Goal: Information Seeking & Learning: Understand process/instructions

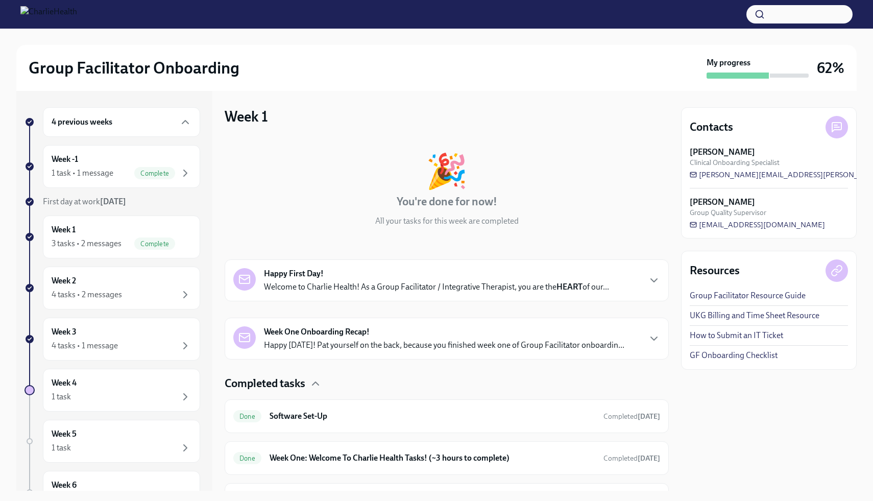
click at [370, 223] on div "🎉 You're done for now! All your tasks for this week are completed" at bounding box center [447, 190] width 444 height 73
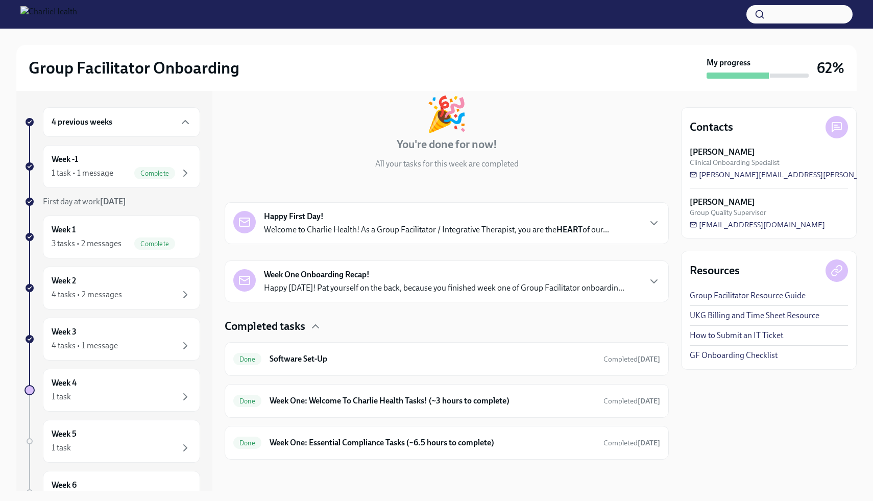
scroll to position [59, 0]
click at [782, 312] on link "UKG Billing and Time Sheet Resource" at bounding box center [755, 315] width 130 height 11
click at [87, 162] on div "Week -1 1 task • 1 message Complete" at bounding box center [122, 167] width 140 height 26
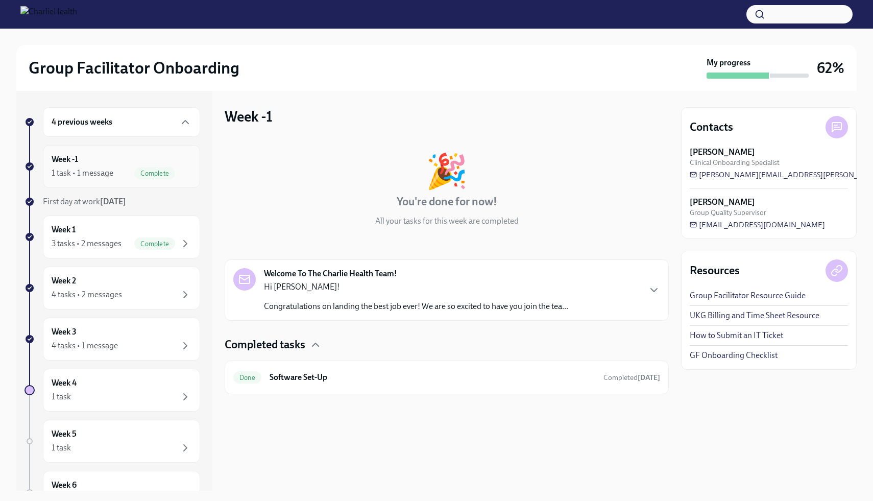
click at [80, 167] on div "1 task • 1 message Complete" at bounding box center [122, 173] width 140 height 12
click at [320, 364] on div "Done Software Set-Up Completed [DATE]" at bounding box center [447, 377] width 444 height 34
click at [329, 380] on h6 "Software Set-Up" at bounding box center [433, 377] width 326 height 11
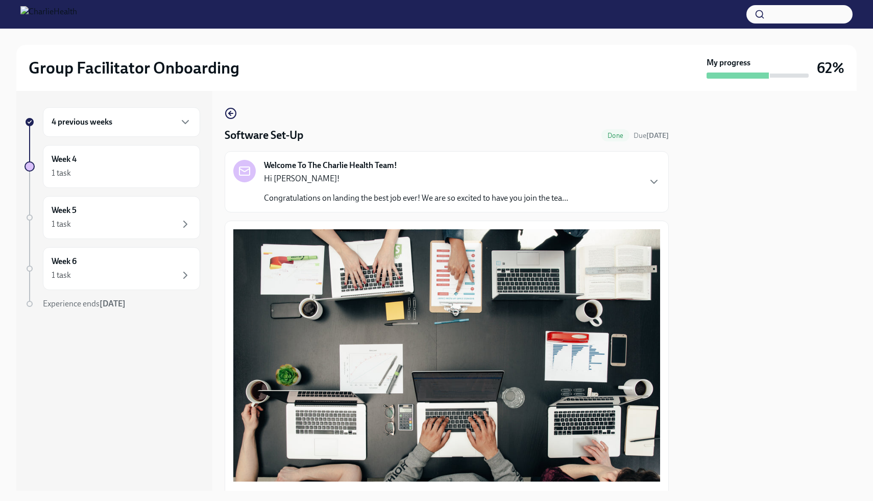
click at [158, 391] on div "4 previous weeks Week 4 1 task Week 5 1 task Week 6 1 task Experience ends [DAT…" at bounding box center [114, 291] width 196 height 400
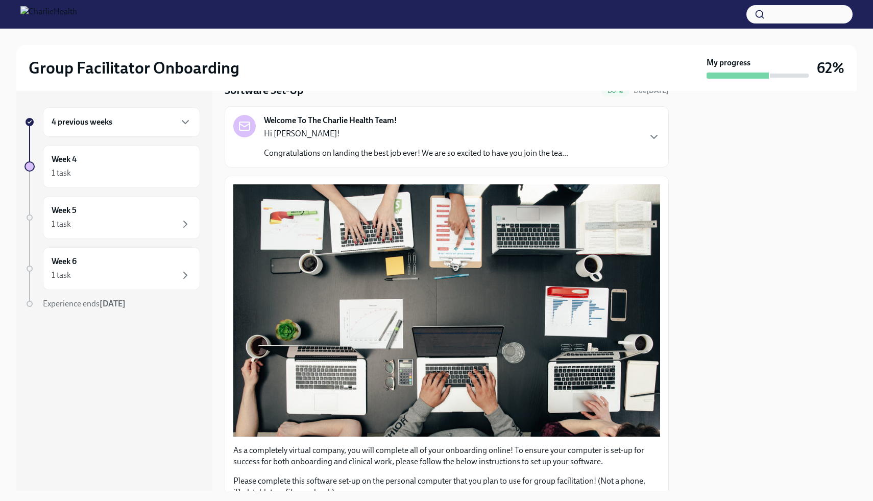
scroll to position [245, 0]
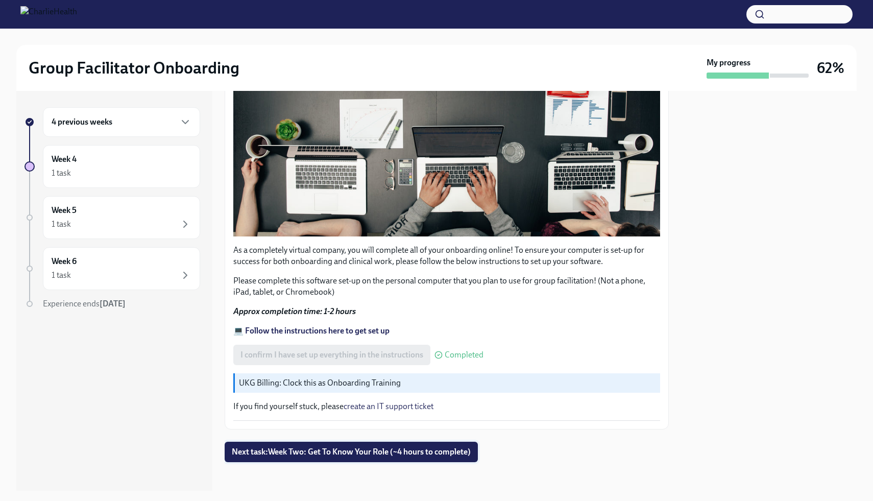
click at [343, 453] on button "Next task : Week Two: Get To Know Your Role (~4 hours to complete)" at bounding box center [351, 452] width 253 height 20
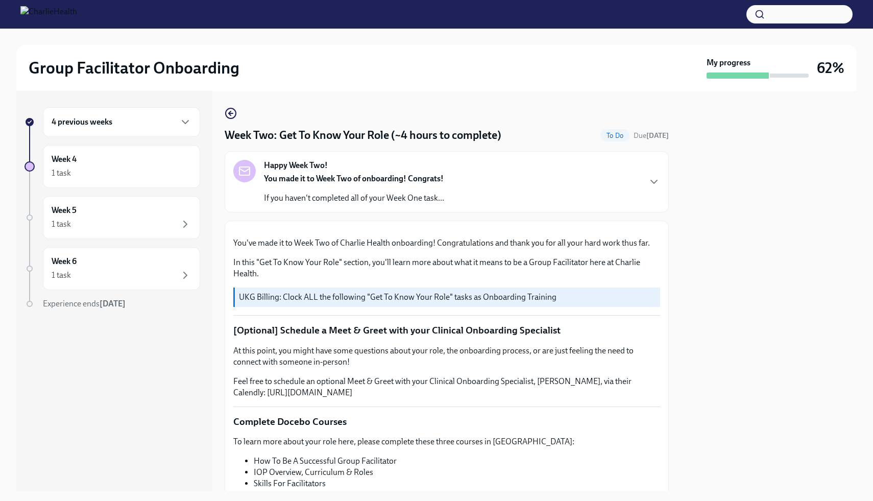
click at [85, 122] on h6 "4 previous weeks" at bounding box center [82, 121] width 61 height 11
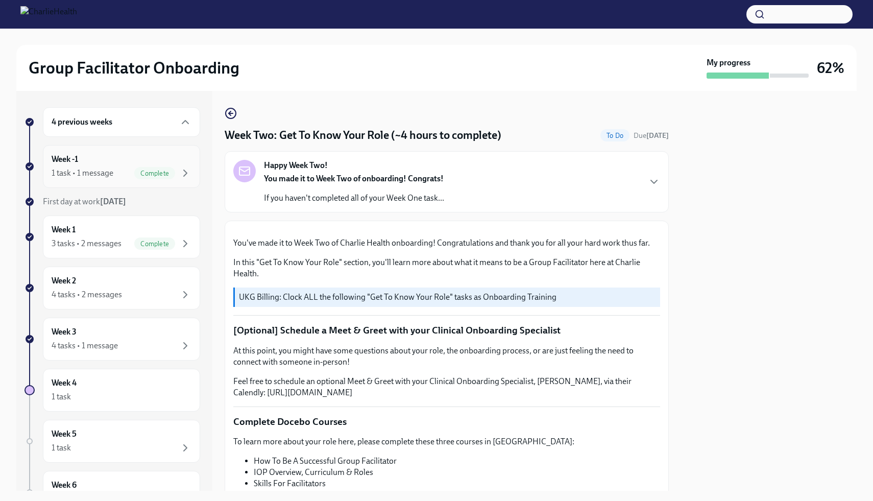
click at [98, 157] on div "Week -1 1 task • 1 message Complete" at bounding box center [122, 167] width 140 height 26
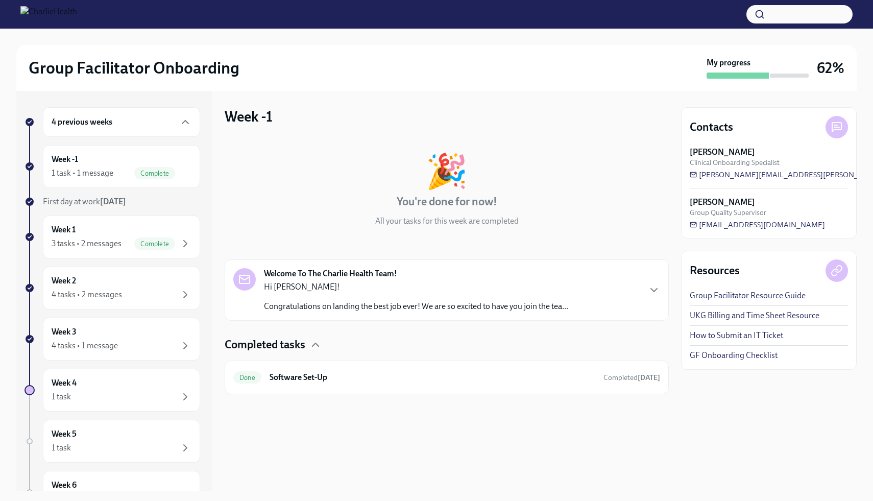
click at [341, 315] on div "Welcome To The Charlie Health Team! Hi [PERSON_NAME]! Congratulations on landin…" at bounding box center [447, 289] width 444 height 61
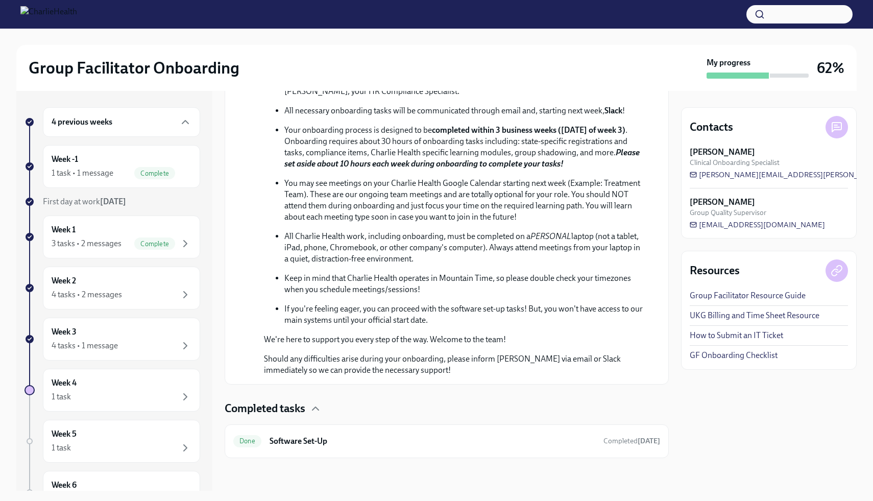
scroll to position [432, 0]
click at [114, 166] on div "Week -1 1 task • 1 message Complete" at bounding box center [122, 167] width 140 height 26
click at [388, 443] on h6 "Software Set-Up" at bounding box center [433, 441] width 326 height 11
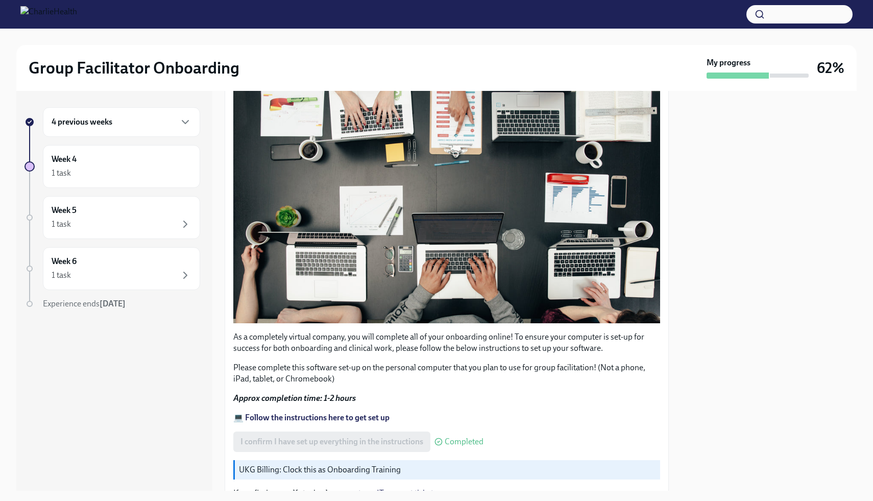
scroll to position [245, 0]
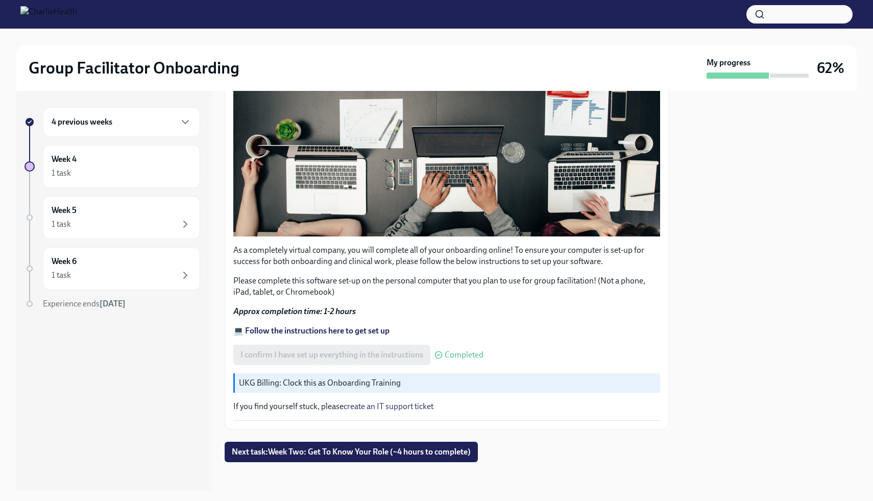
click at [97, 130] on div "4 previous weeks" at bounding box center [121, 122] width 157 height 30
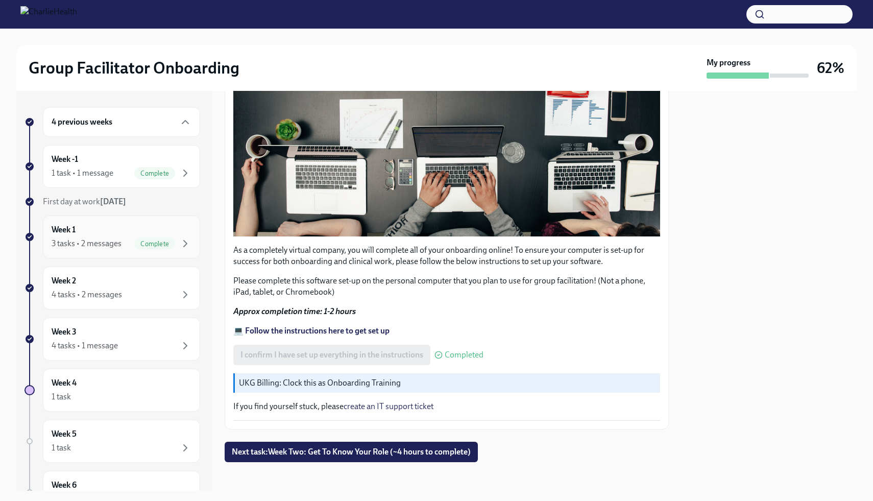
click at [102, 225] on div "Week 1 3 tasks • 2 messages Complete" at bounding box center [122, 237] width 140 height 26
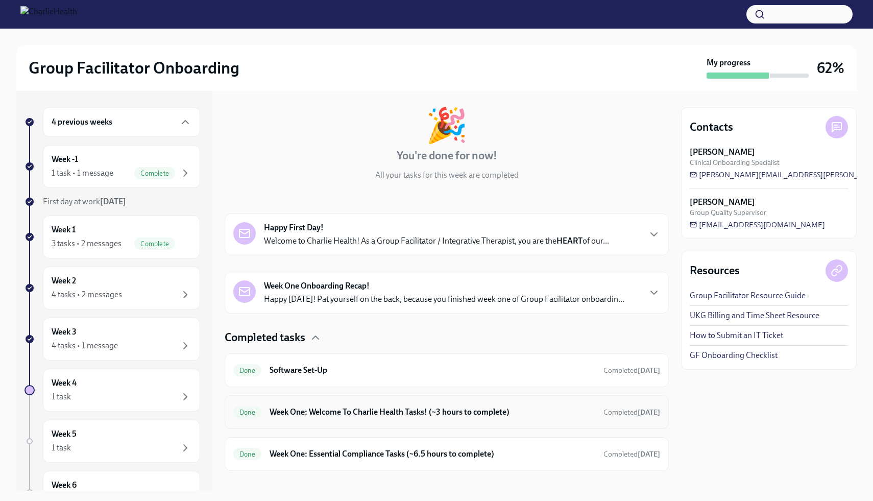
scroll to position [59, 0]
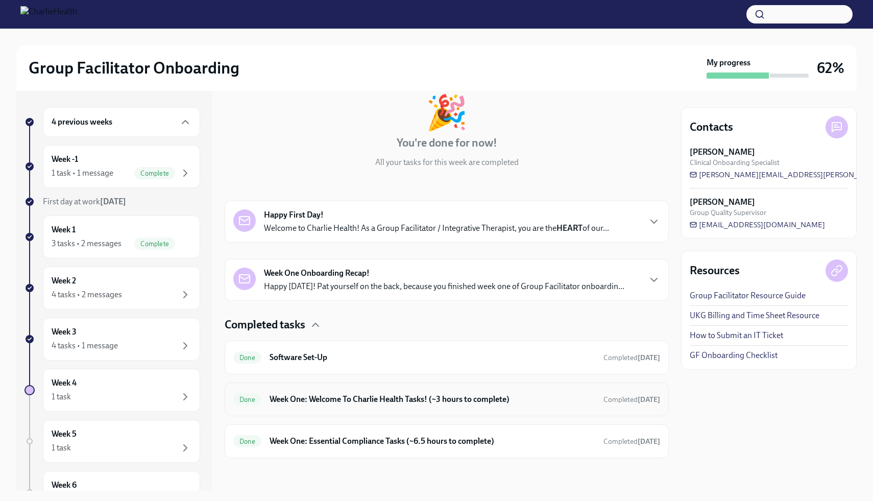
click at [538, 399] on h6 "Week One: Welcome To Charlie Health Tasks! (~3 hours to complete)" at bounding box center [433, 399] width 326 height 11
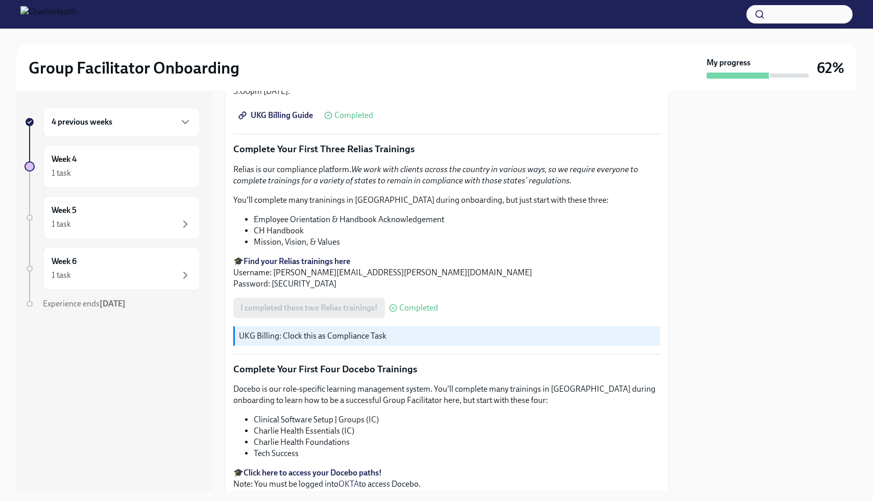
scroll to position [1195, 0]
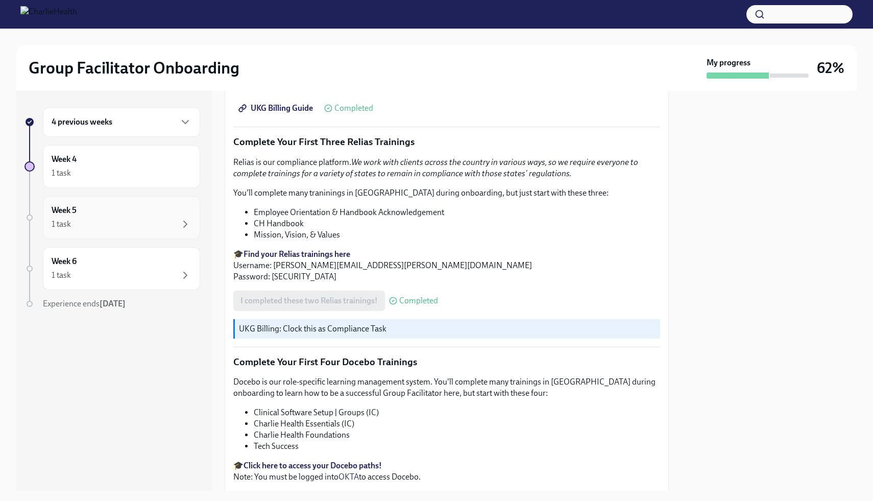
click at [135, 216] on div "Week 5 1 task" at bounding box center [122, 218] width 140 height 26
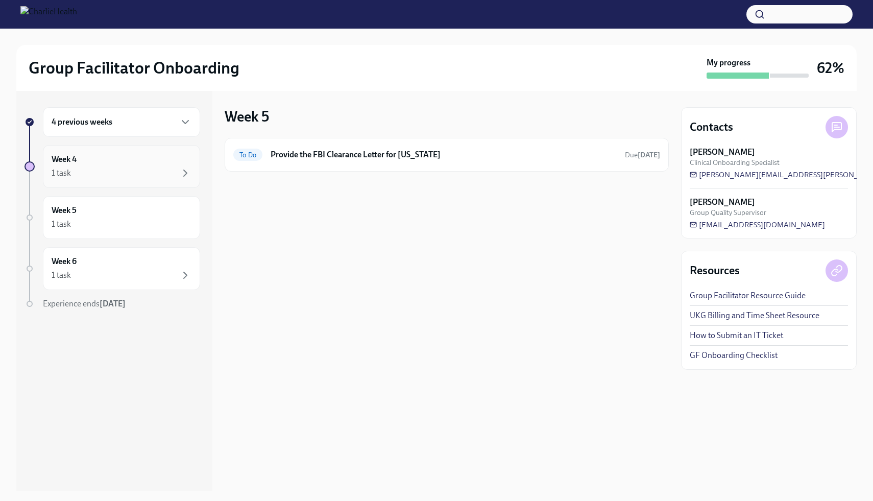
click at [141, 178] on div "1 task" at bounding box center [122, 173] width 140 height 12
click at [143, 182] on div "Week 4 1 task" at bounding box center [121, 166] width 157 height 43
click at [143, 180] on div "Week 4 1 task" at bounding box center [121, 166] width 157 height 43
click at [108, 130] on div "4 previous weeks" at bounding box center [121, 122] width 157 height 30
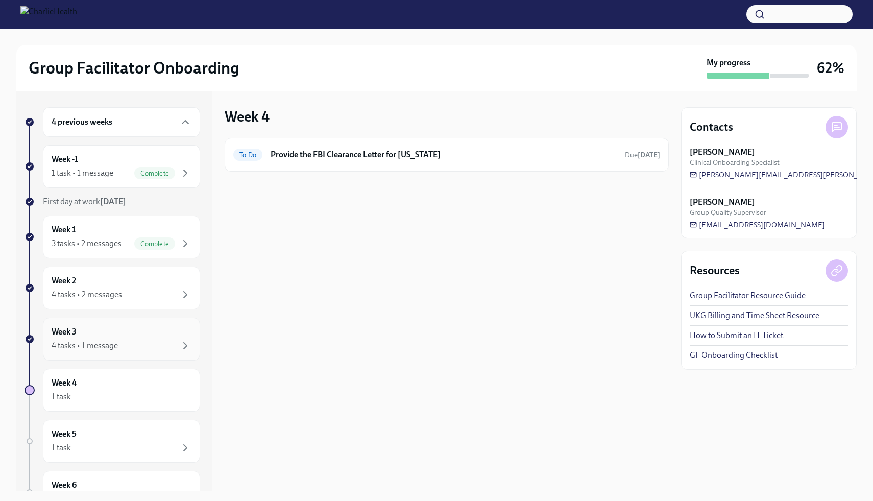
click at [129, 335] on div "Week 3 4 tasks • 1 message" at bounding box center [122, 339] width 140 height 26
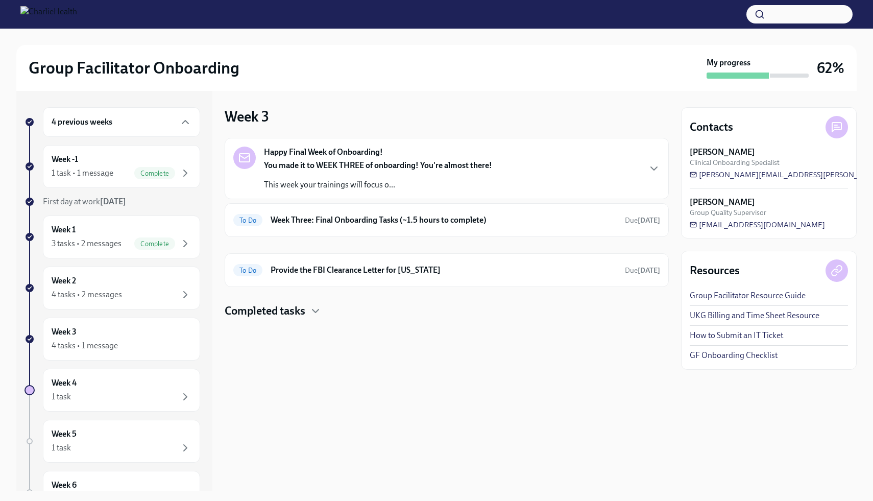
click at [328, 173] on div "You made it to WEEK THREE of onboarding! You're almost there! This week your tr…" at bounding box center [378, 175] width 228 height 31
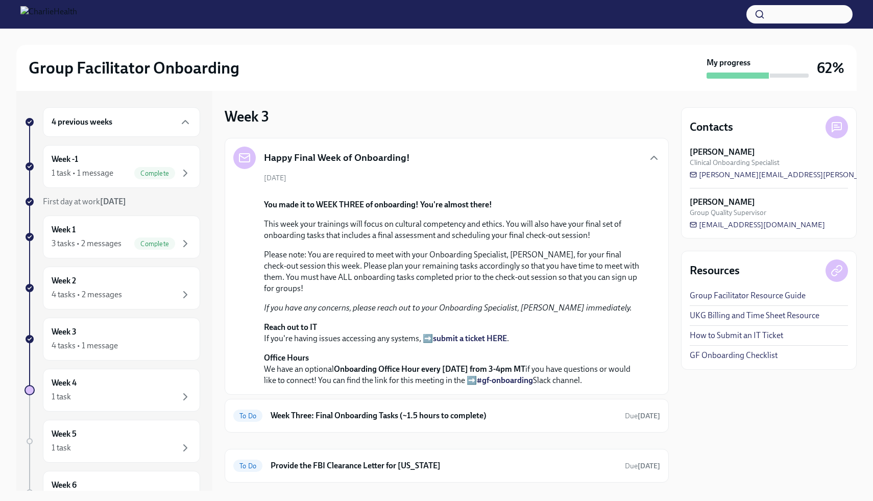
click at [678, 427] on div "4 previous weeks Week -1 1 task • 1 message Complete First day at work [DATE] W…" at bounding box center [436, 291] width 840 height 400
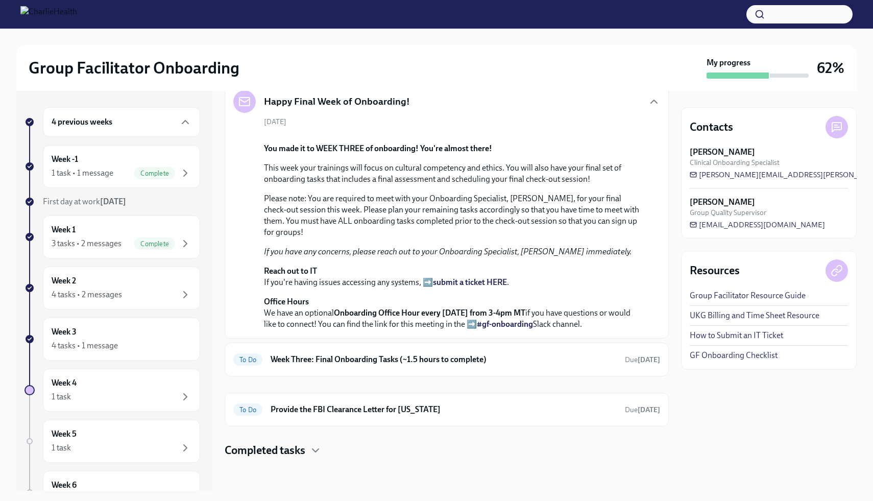
scroll to position [237, 0]
click at [539, 365] on h6 "Week Three: Final Onboarding Tasks (~1.5 hours to complete)" at bounding box center [444, 359] width 346 height 11
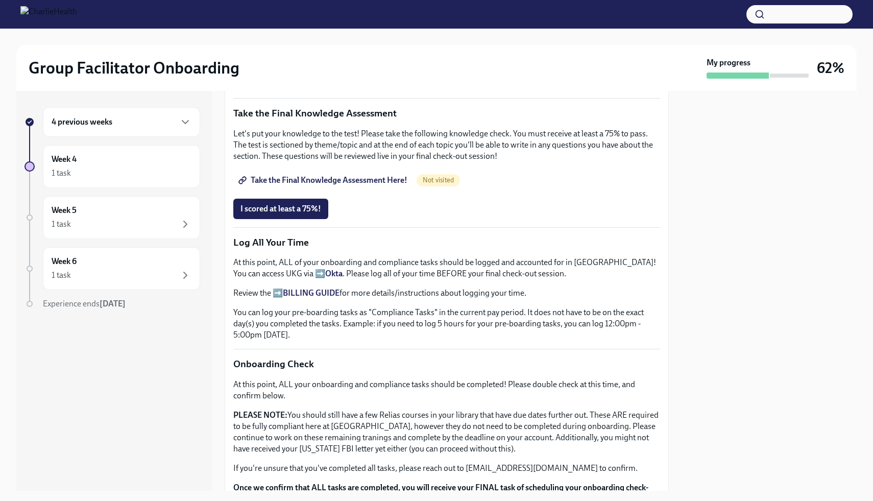
scroll to position [584, 0]
click at [325, 268] on strong "Okta" at bounding box center [333, 272] width 17 height 10
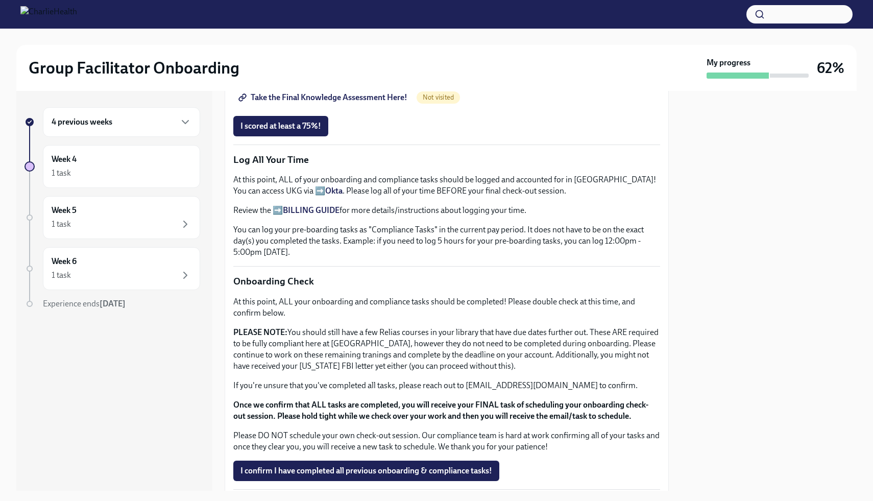
scroll to position [680, 0]
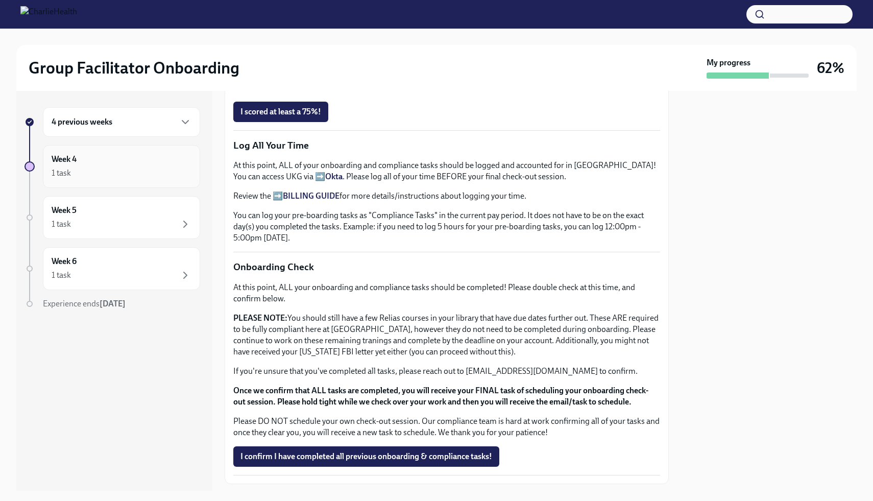
click at [113, 159] on div "Week 4 1 task" at bounding box center [122, 167] width 140 height 26
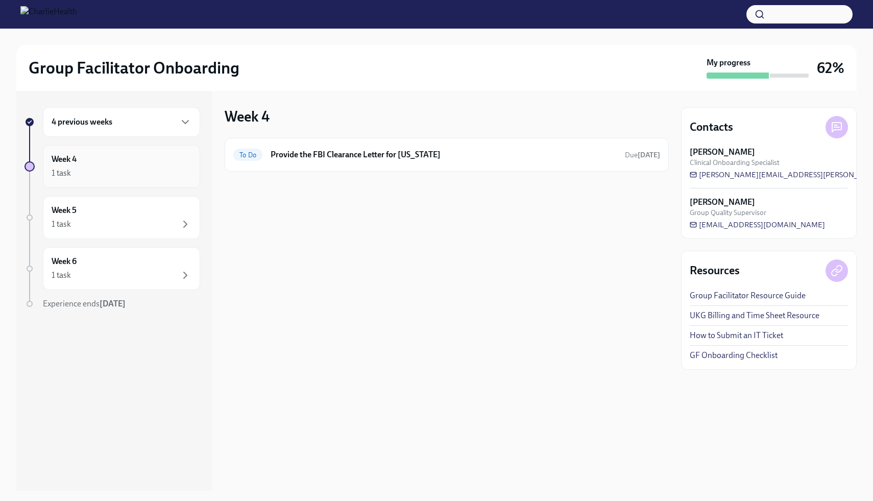
click at [124, 152] on div "Week 4 1 task" at bounding box center [121, 166] width 157 height 43
click at [107, 131] on div "4 previous weeks" at bounding box center [121, 122] width 157 height 30
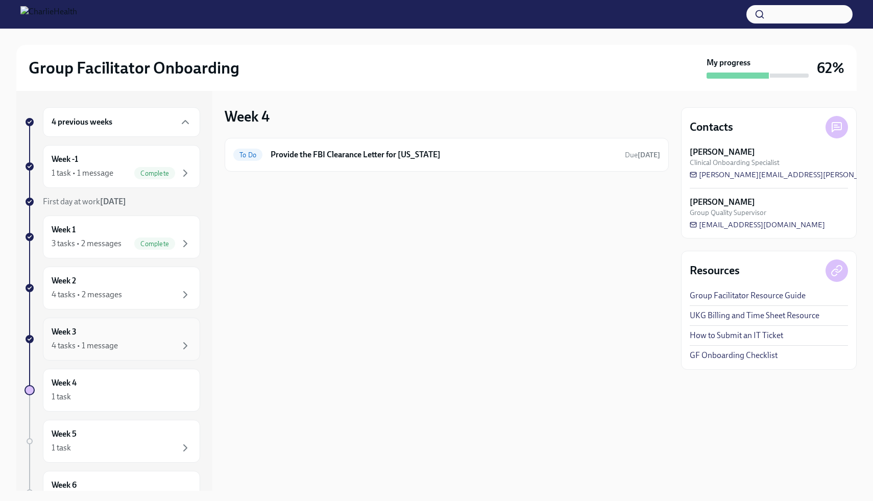
click at [112, 330] on div "Week 3 4 tasks • 1 message" at bounding box center [122, 339] width 140 height 26
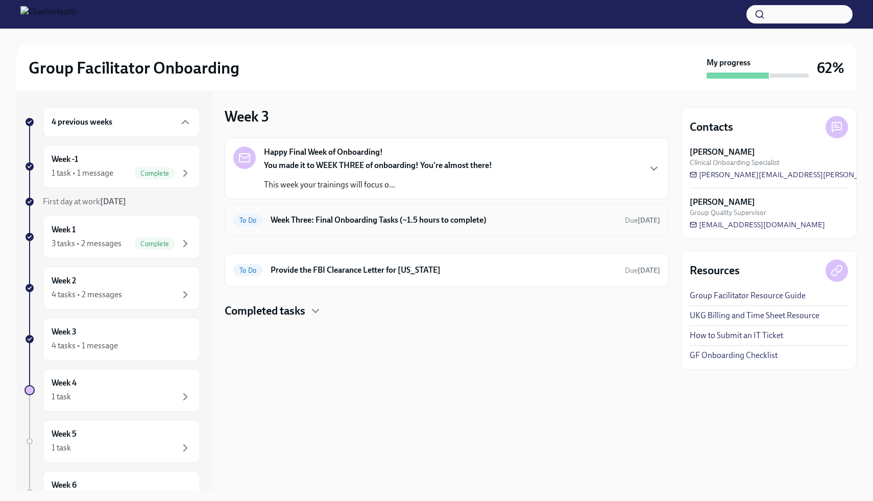
click at [319, 228] on div "To Do Week Three: Final Onboarding Tasks (~1.5 hours to complete) Due [DATE]" at bounding box center [447, 220] width 444 height 34
click at [93, 286] on div "Week 2 4 tasks • 2 messages" at bounding box center [122, 288] width 140 height 26
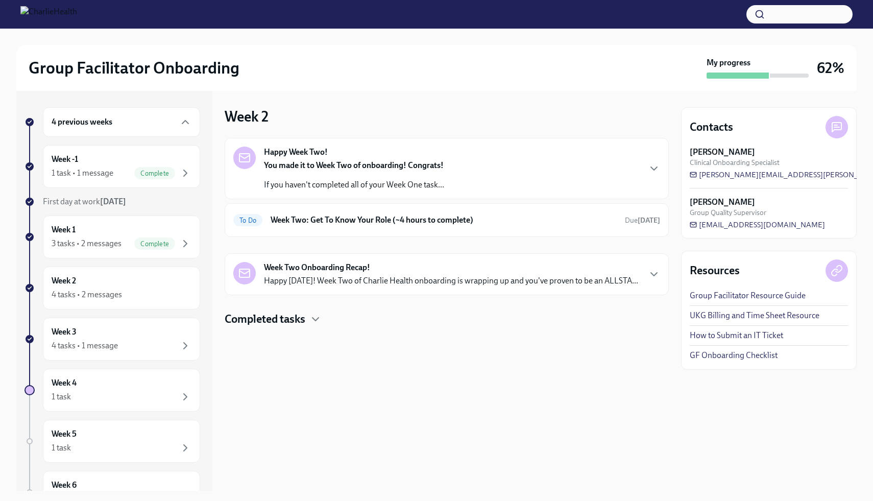
click at [334, 172] on div "You made it to Week Two of onboarding! Congrats! If you haven't completed all o…" at bounding box center [354, 175] width 180 height 31
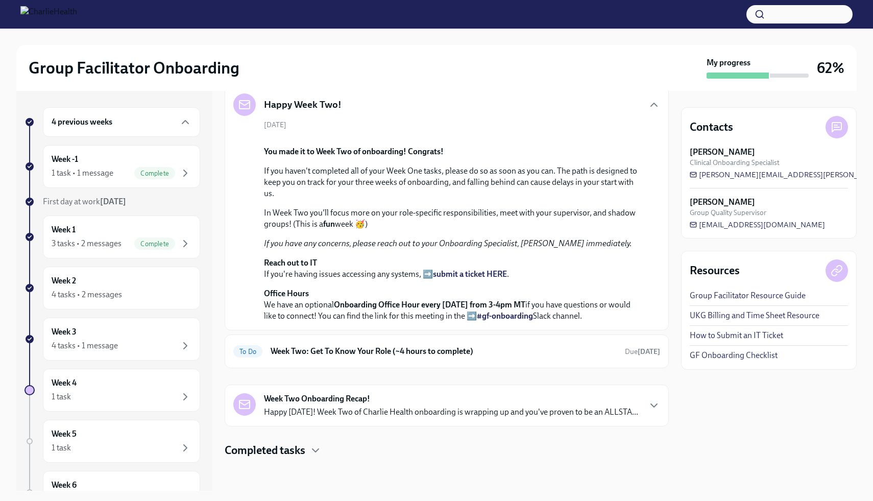
scroll to position [232, 0]
click at [363, 346] on h6 "Week Two: Get To Know Your Role (~4 hours to complete)" at bounding box center [444, 351] width 346 height 11
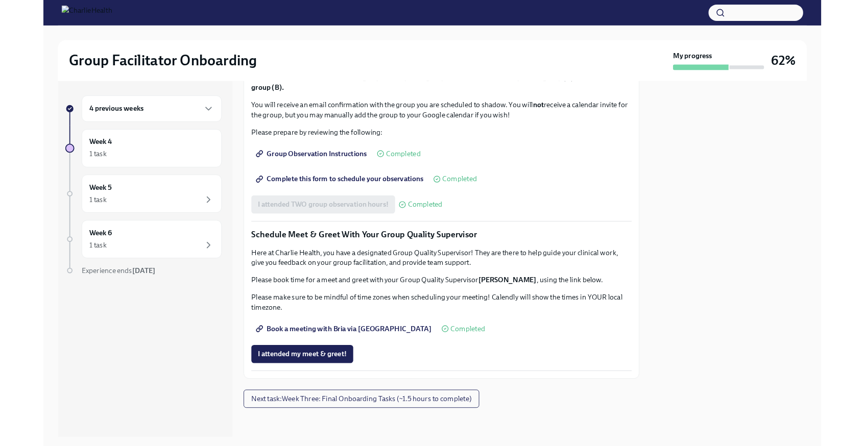
scroll to position [724, 0]
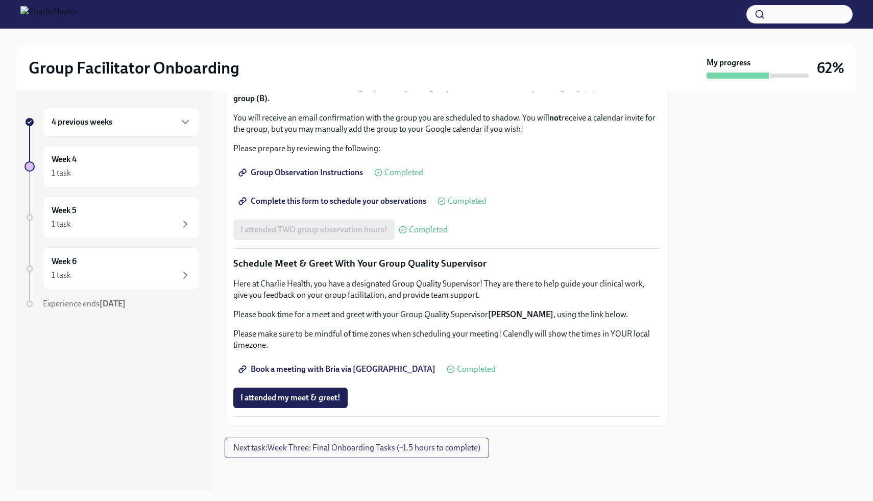
click at [496, 154] on p "Please prepare by reviewing the following:" at bounding box center [446, 148] width 427 height 11
click at [298, 178] on span "Group Observation Instructions" at bounding box center [301, 172] width 123 height 10
click at [363, 206] on span "Complete this form to schedule your observations" at bounding box center [333, 201] width 186 height 10
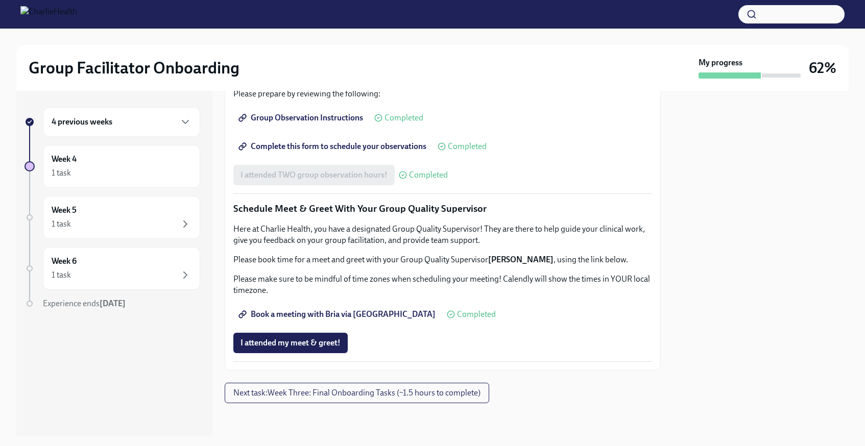
scroll to position [949, 0]
click at [132, 178] on div "1 task" at bounding box center [122, 173] width 140 height 12
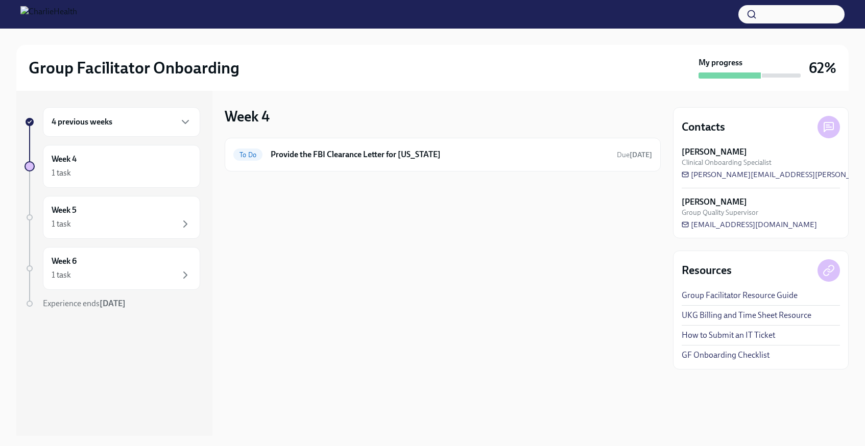
click at [170, 128] on div "4 previous weeks" at bounding box center [121, 122] width 157 height 30
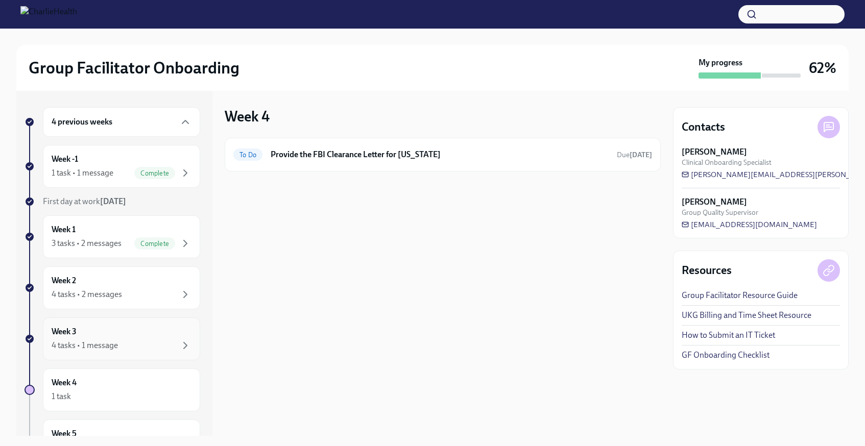
click at [125, 325] on div "Week 3 4 tasks • 1 message" at bounding box center [121, 339] width 157 height 43
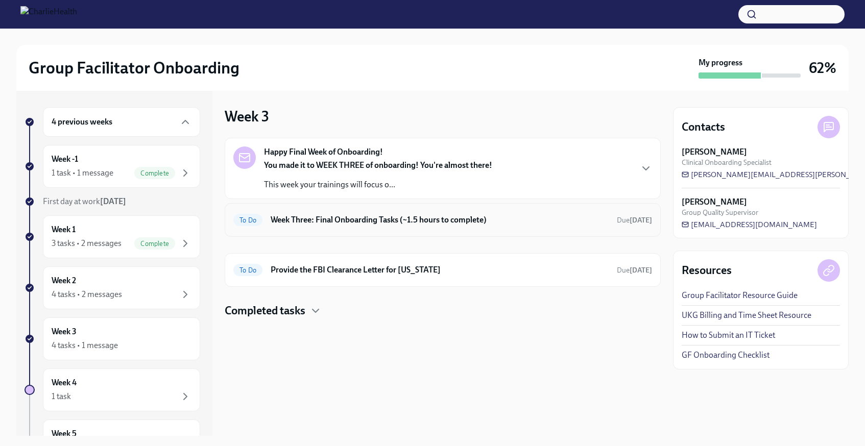
click at [357, 216] on h6 "Week Three: Final Onboarding Tasks (~1.5 hours to complete)" at bounding box center [440, 219] width 338 height 11
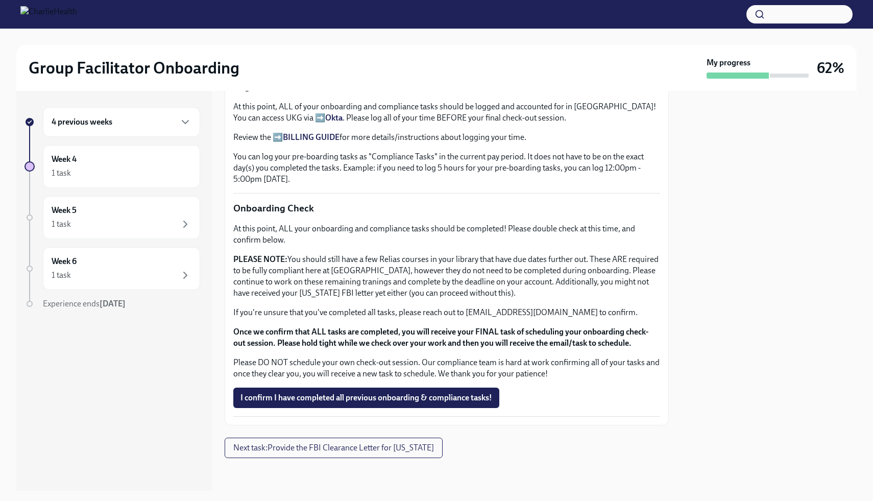
scroll to position [733, 0]
